Goal: Information Seeking & Learning: Learn about a topic

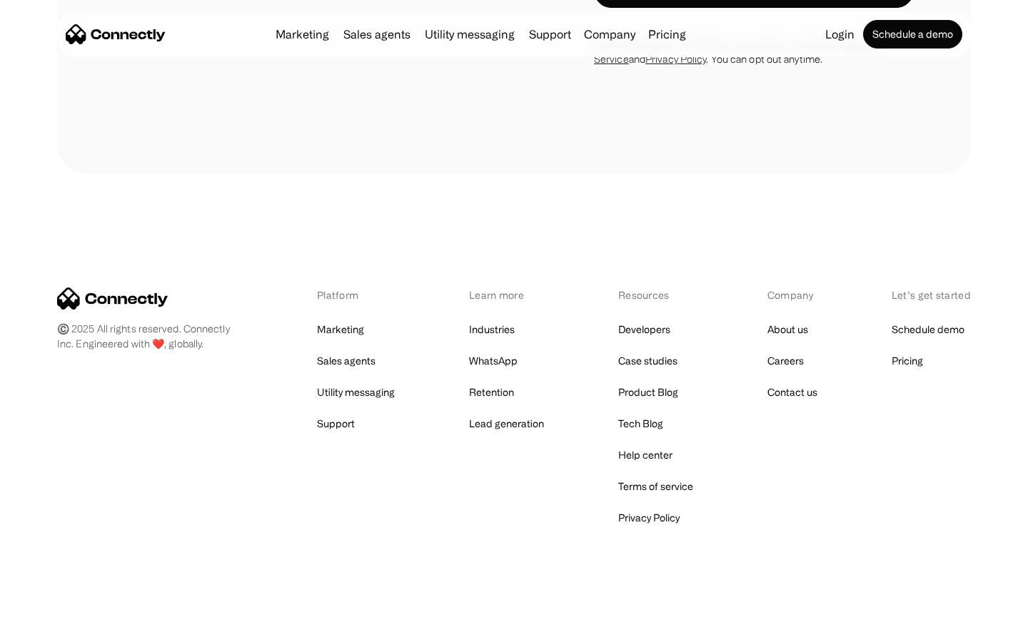
scroll to position [1515, 0]
